Goal: Task Accomplishment & Management: Manage account settings

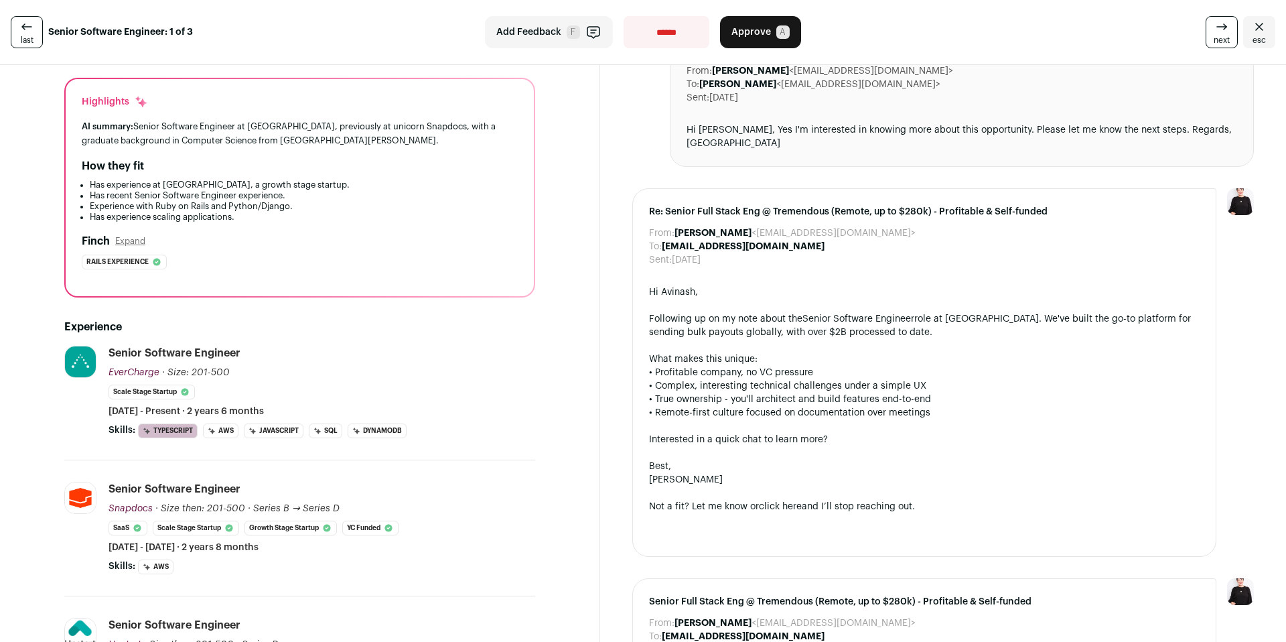
scroll to position [462, 0]
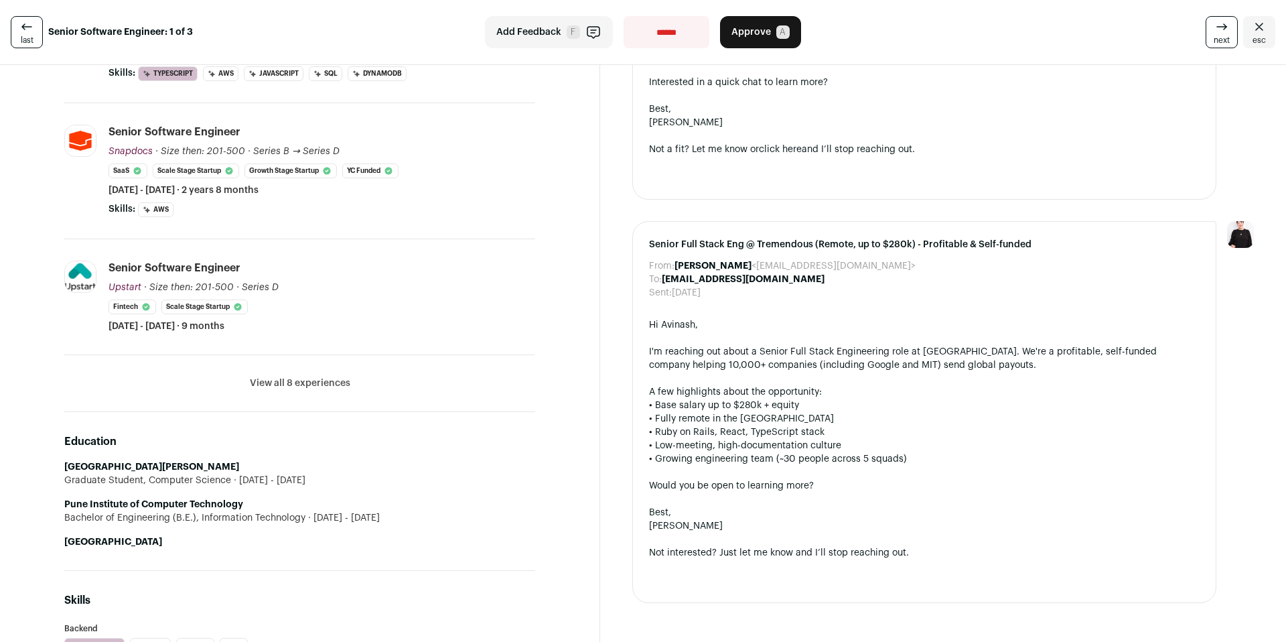
click at [305, 384] on button "View all 8 experiences" at bounding box center [300, 382] width 100 height 13
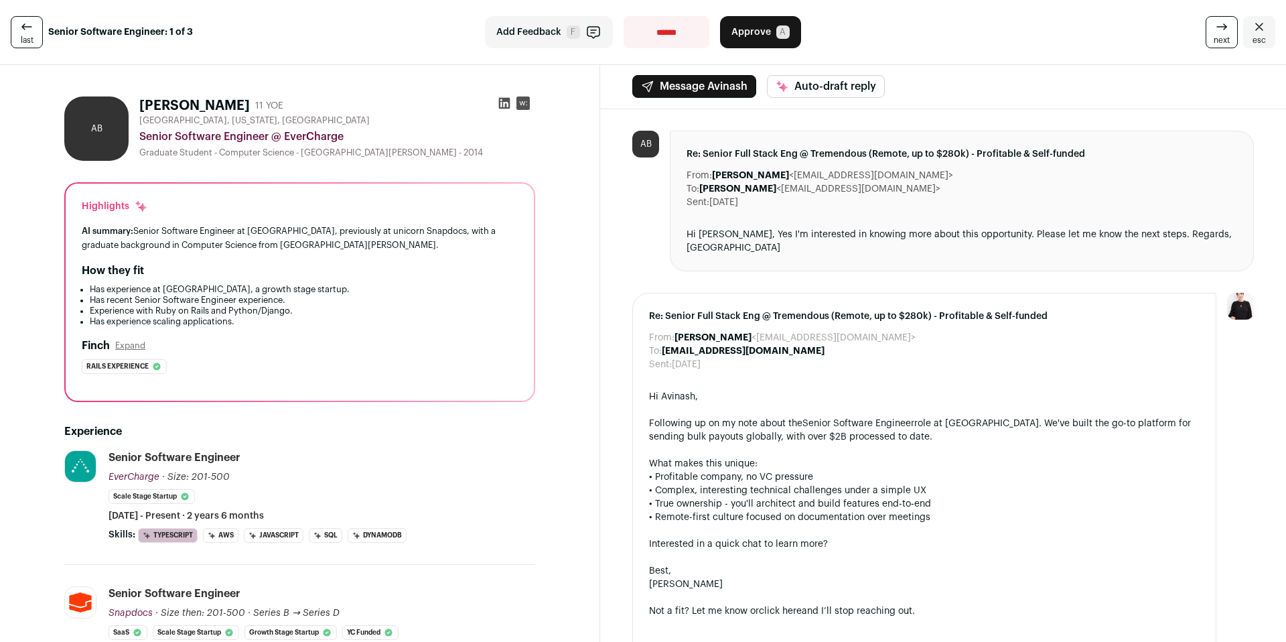
scroll to position [0, 0]
click at [506, 103] on icon at bounding box center [504, 103] width 13 height 13
drag, startPoint x: 892, startPoint y: 177, endPoint x: 789, endPoint y: 178, distance: 103.2
click at [789, 178] on dd "[PERSON_NAME] <[EMAIL_ADDRESS][DOMAIN_NAME]>" at bounding box center [832, 175] width 241 height 13
copy dd "<[EMAIL_ADDRESS][DOMAIN_NAME]>"
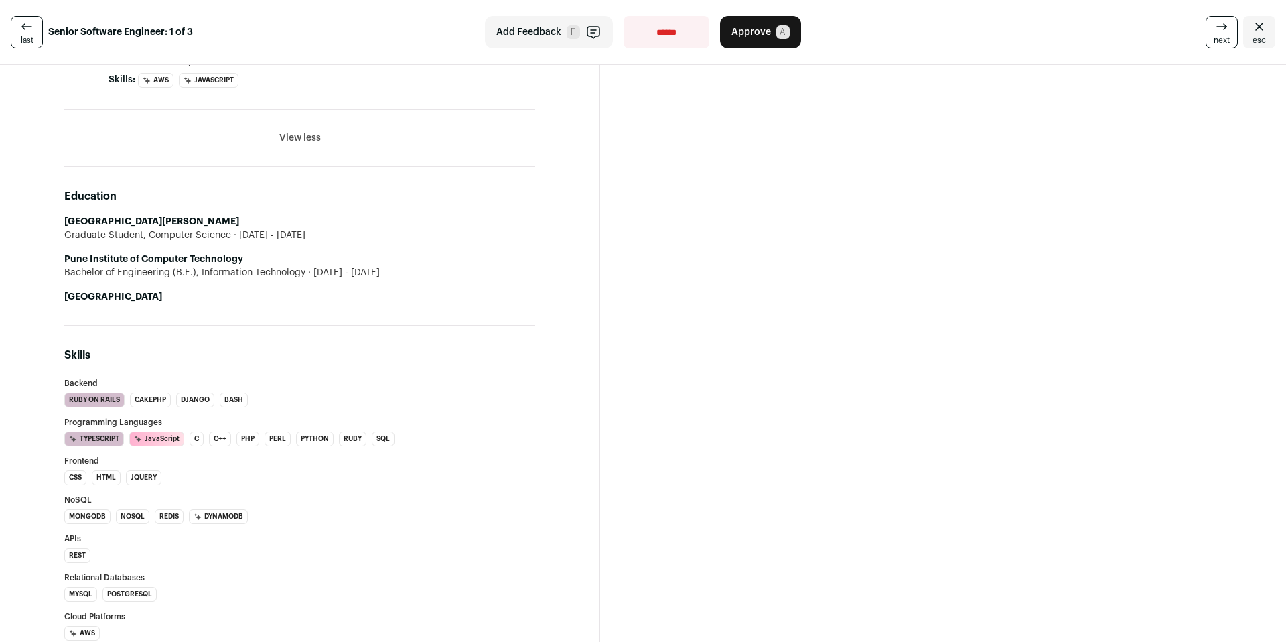
scroll to position [1407, 0]
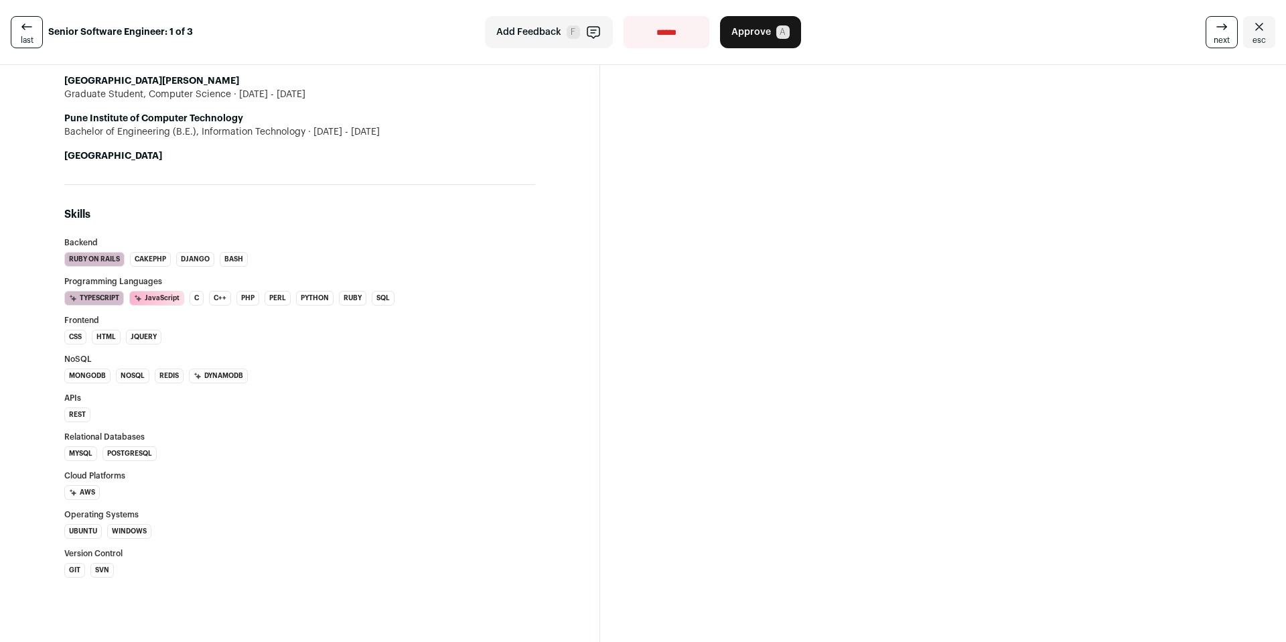
click at [443, 438] on h3 "Relational Databases" at bounding box center [299, 437] width 471 height 8
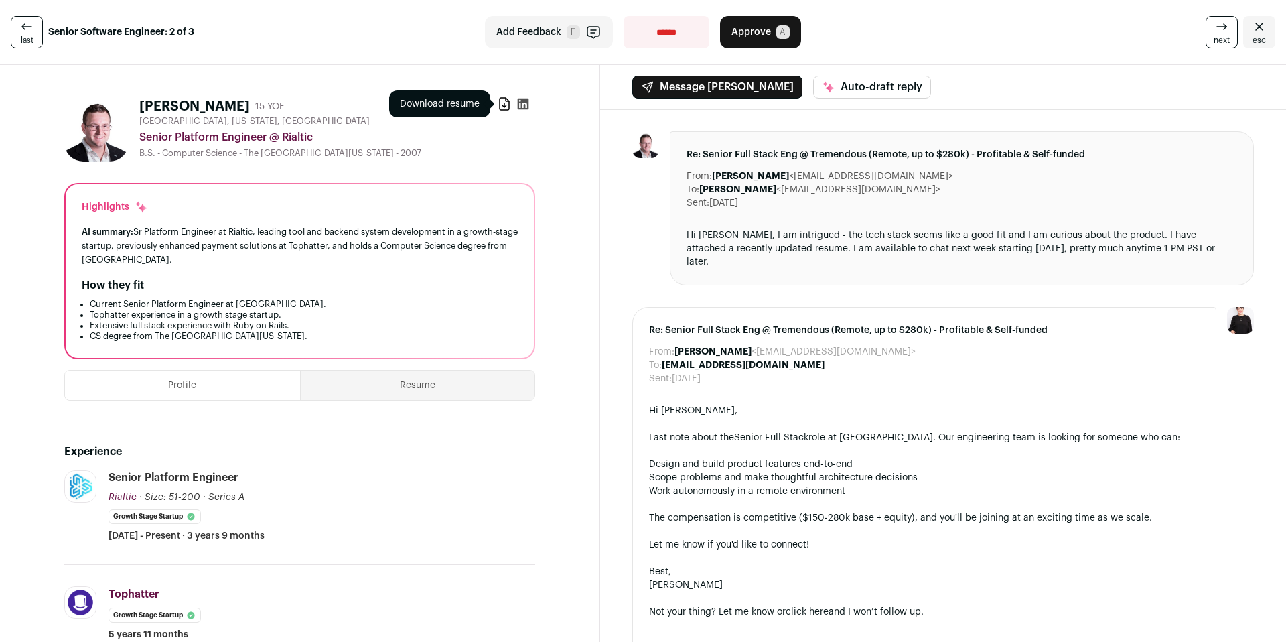
click at [505, 99] on icon at bounding box center [504, 104] width 9 height 12
click at [776, 31] on span "A" at bounding box center [782, 31] width 13 height 13
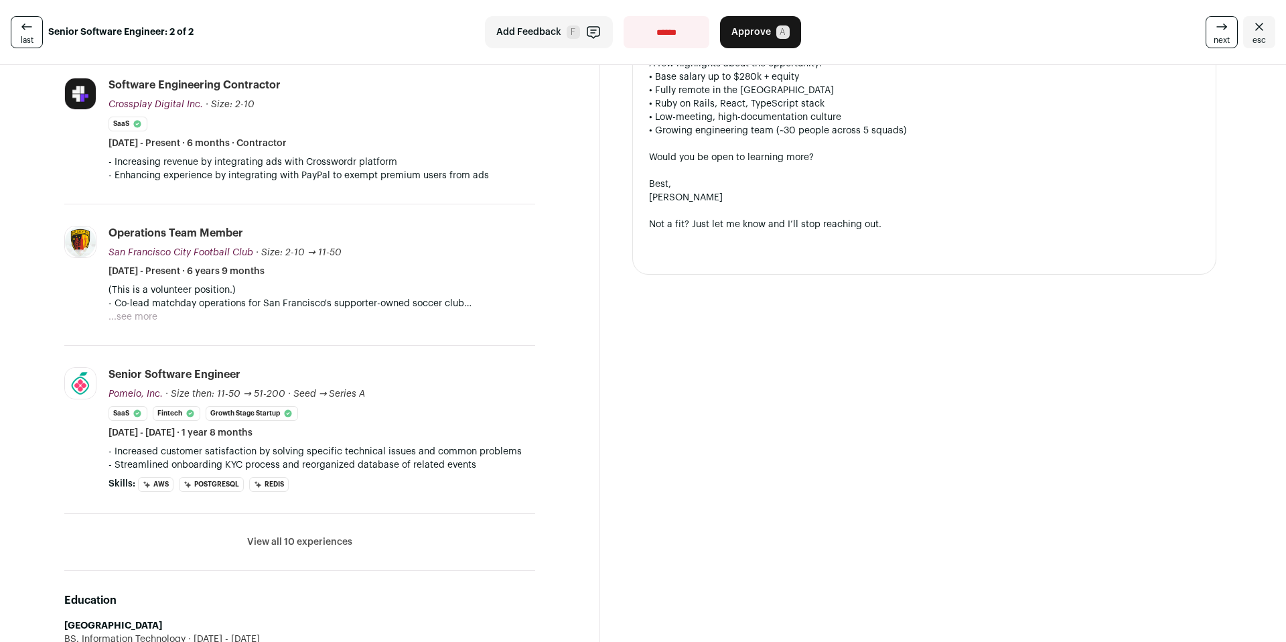
scroll to position [668, 0]
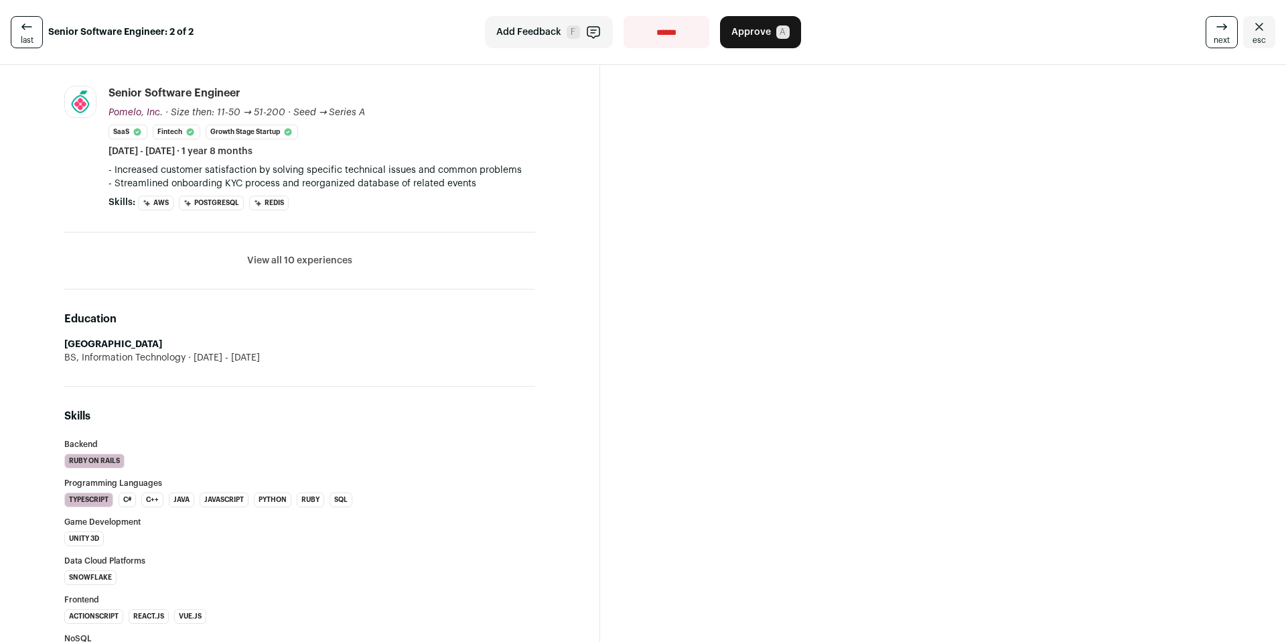
click at [325, 262] on button "View all 10 experiences" at bounding box center [299, 260] width 105 height 13
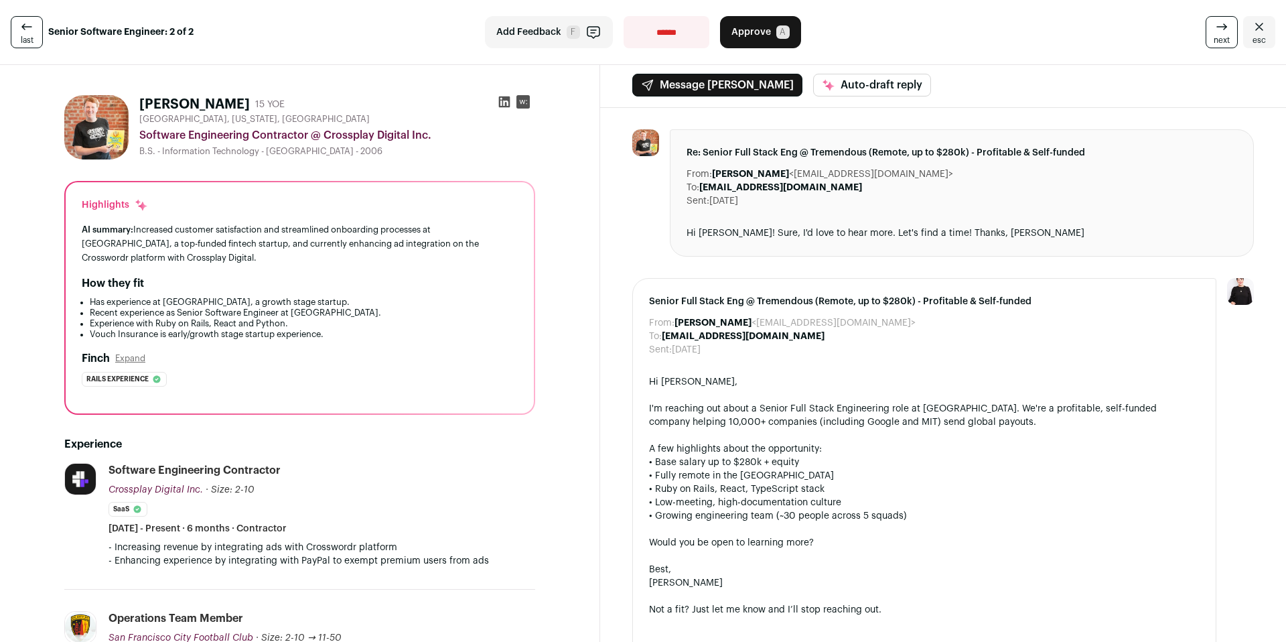
scroll to position [0, 0]
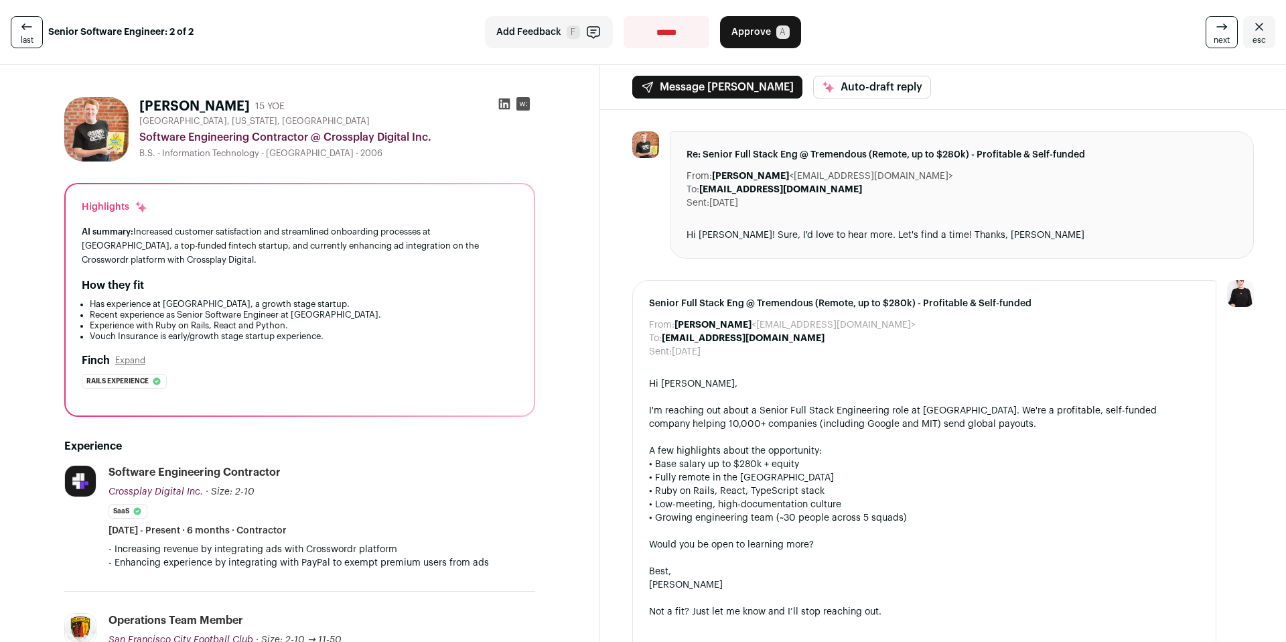
click at [498, 102] on icon at bounding box center [504, 103] width 13 height 13
click at [756, 27] on span "Approve" at bounding box center [751, 31] width 40 height 13
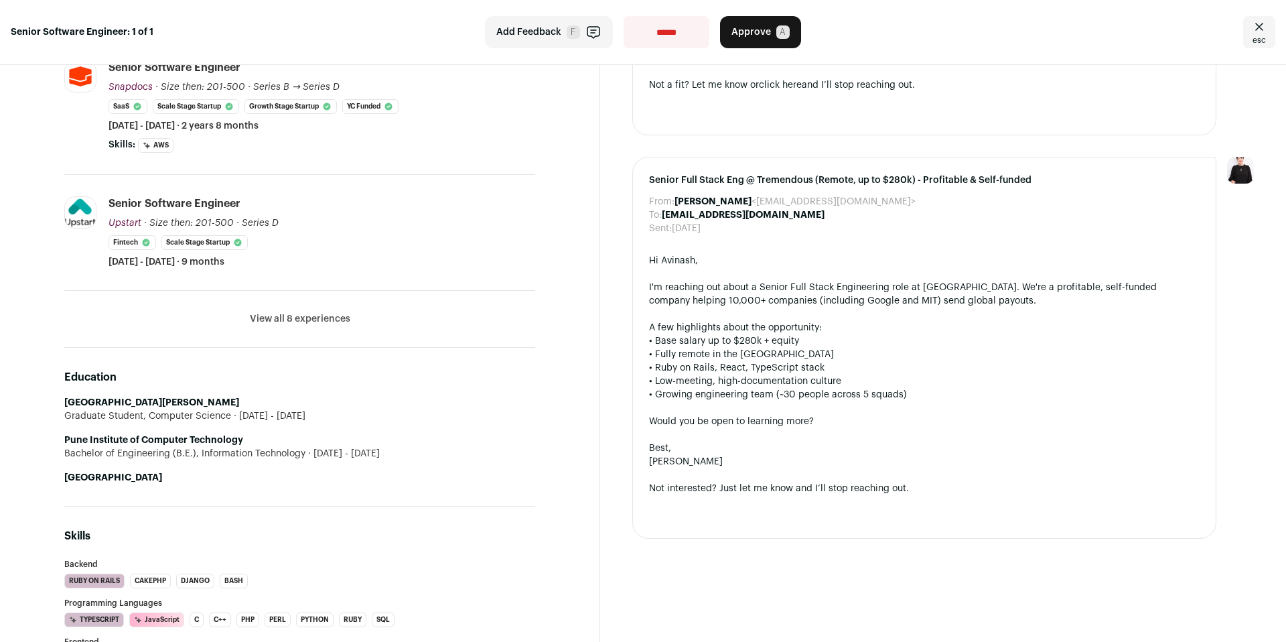
scroll to position [207, 0]
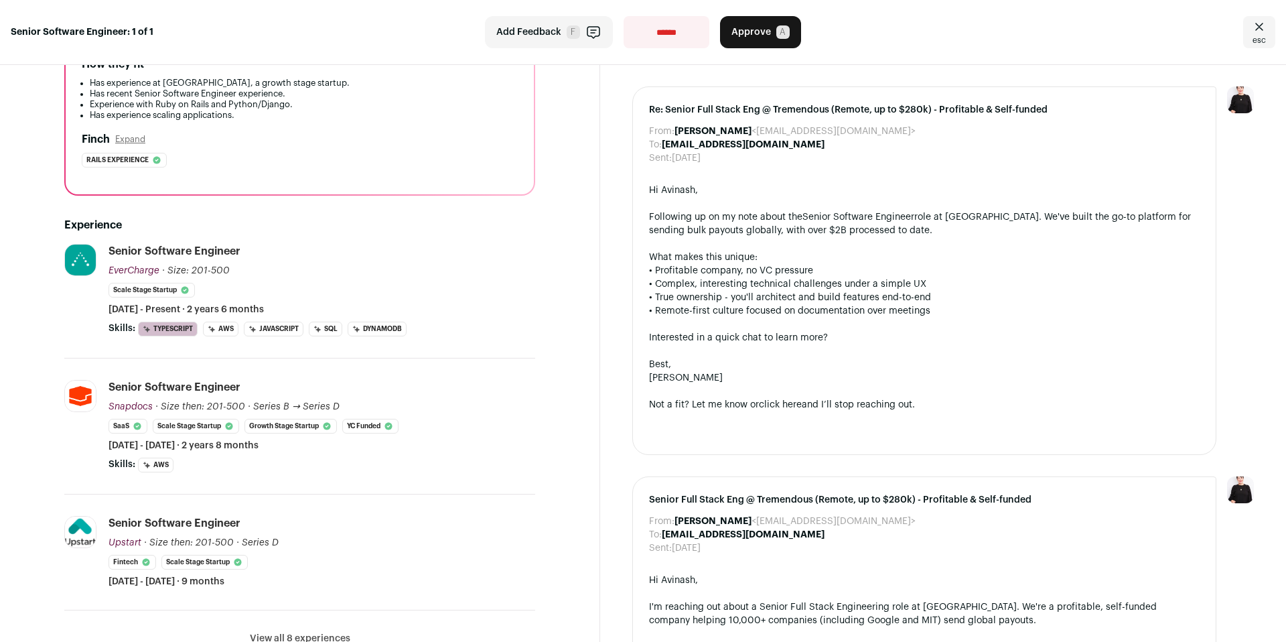
click at [652, 35] on select "**********" at bounding box center [667, 32] width 86 height 32
select select "**********"
click at [624, 16] on select "**********" at bounding box center [667, 32] width 86 height 32
